Goal: Information Seeking & Learning: Learn about a topic

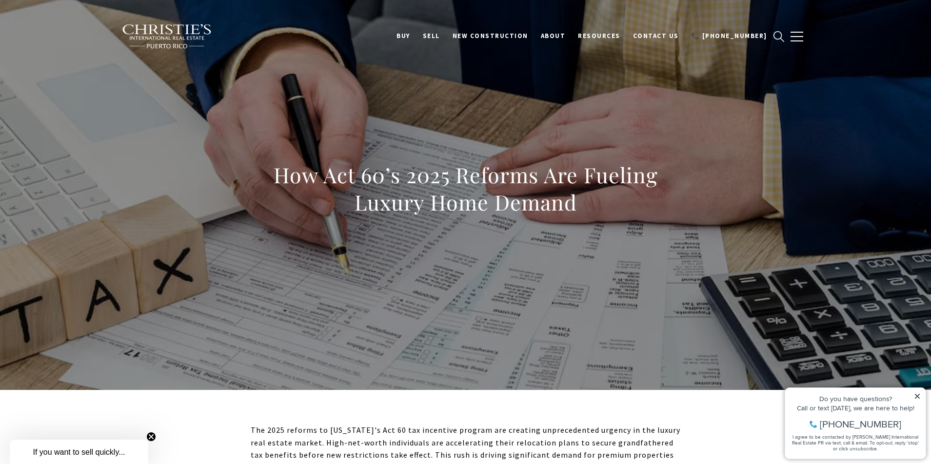
click at [300, 248] on div "How Act 60’s 2025 Reforms Are Fueling Luxury Home Demand" at bounding box center [465, 195] width 682 height 292
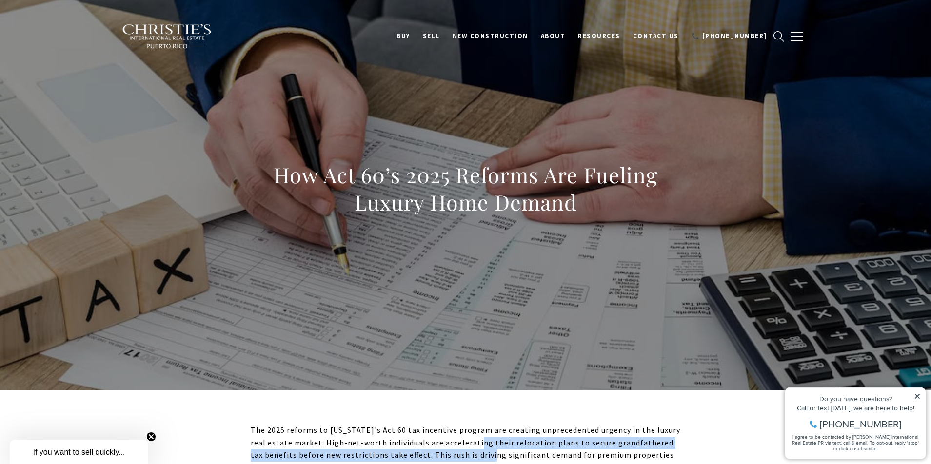
drag, startPoint x: 472, startPoint y: 449, endPoint x: 469, endPoint y: 456, distance: 7.2
click at [470, 455] on p "The 2025 reforms to [US_STATE]'s Act 60 tax incentive program are creating unpr…" at bounding box center [466, 449] width 430 height 50
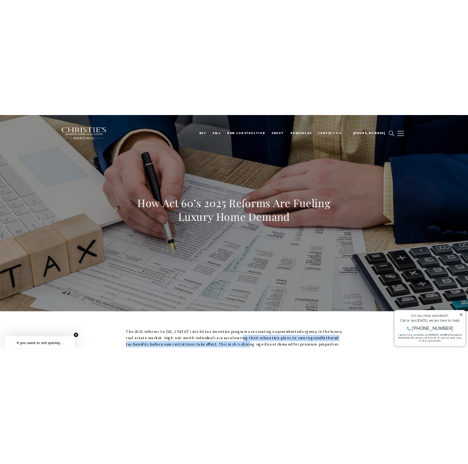
scroll to position [1, 0]
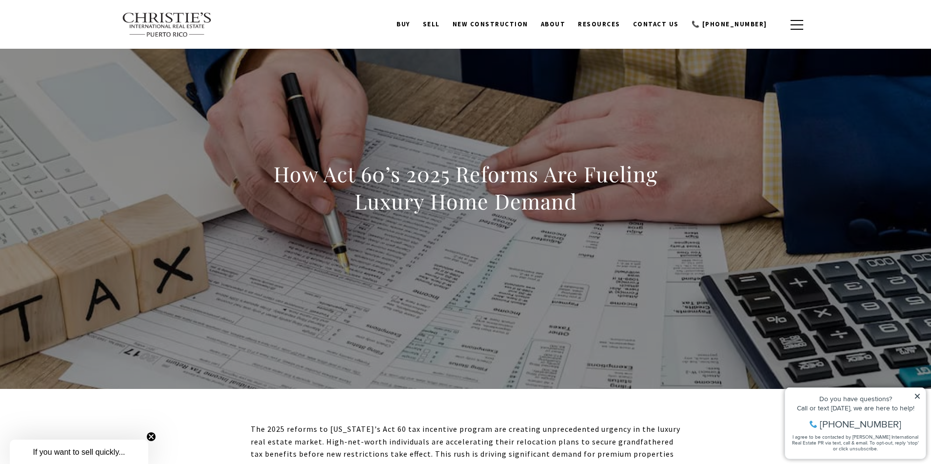
click at [398, 315] on div "How Act 60’s 2025 Reforms Are Fueling Luxury Home Demand" at bounding box center [465, 194] width 682 height 292
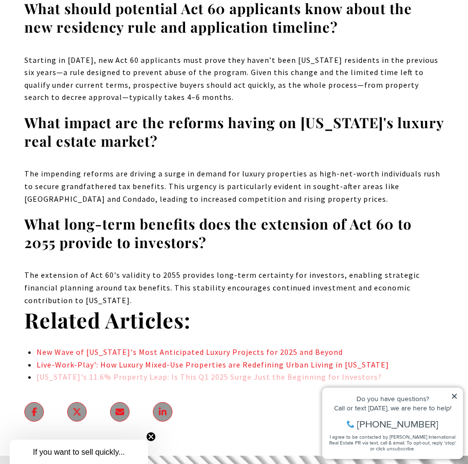
scroll to position [6338, 0]
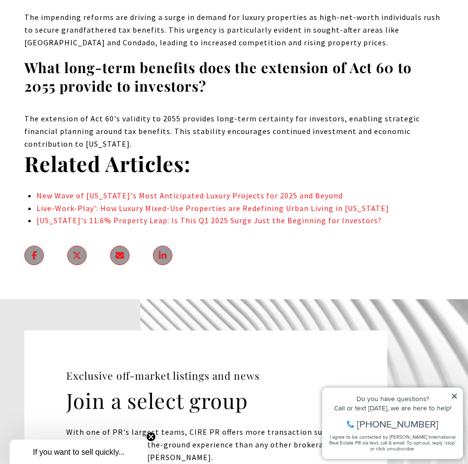
click at [425, 299] on img at bounding box center [304, 437] width 328 height 277
click at [451, 396] on div "Do you have questions?" at bounding box center [393, 398] width 131 height 7
click at [454, 395] on icon at bounding box center [454, 396] width 7 height 7
click at [325, 299] on img at bounding box center [304, 437] width 328 height 277
